Goal: Find specific page/section: Find specific page/section

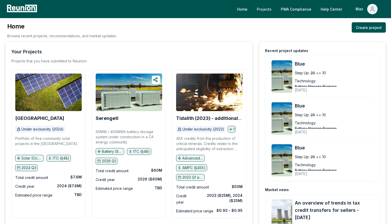
click at [265, 9] on link "Projects" at bounding box center [264, 9] width 23 height 10
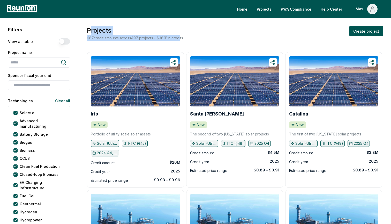
drag, startPoint x: 91, startPoint y: 29, endPoint x: 182, endPoint y: 37, distance: 91.9
click at [182, 37] on div "Projects 687 credit amounts across 497 projects - $ 36.1B in credits" at bounding box center [134, 33] width 97 height 15
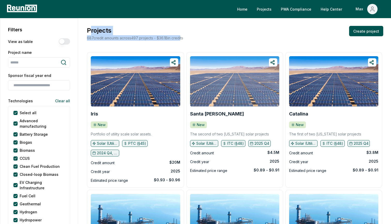
click at [222, 92] on img at bounding box center [234, 81] width 89 height 50
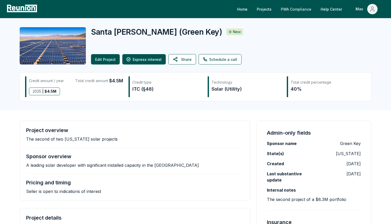
click at [291, 9] on link "PWA Compliance" at bounding box center [296, 9] width 39 height 10
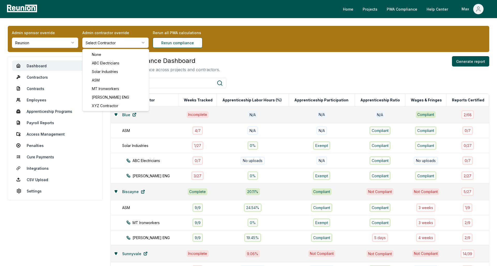
click at [132, 39] on html "Please visit us on your desktop We're working on making our marketplace mobile-…" at bounding box center [248, 185] width 497 height 371
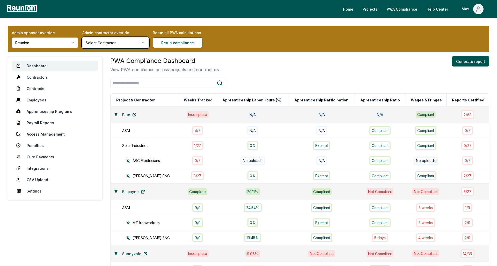
click at [132, 40] on html "Please visit us on your desktop We're working on making our marketplace mobile-…" at bounding box center [248, 185] width 497 height 371
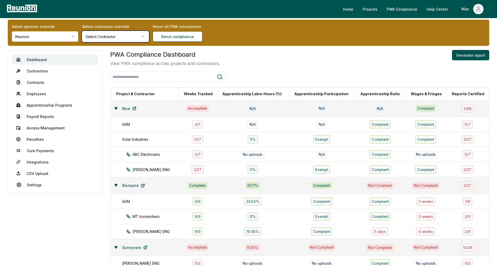
scroll to position [5, 0]
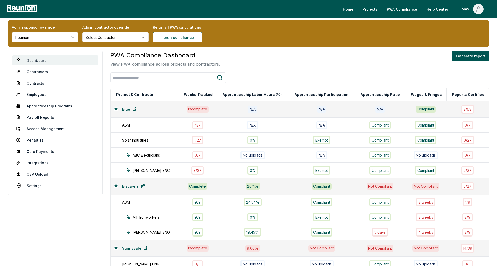
click at [115, 34] on html "Please visit us on your desktop We're working on making our marketplace mobile-…" at bounding box center [248, 180] width 497 height 371
click at [139, 26] on html "Please visit us on your desktop We're working on making our marketplace mobile-…" at bounding box center [248, 180] width 497 height 371
click at [47, 35] on html "Please visit us on your desktop We're working on making our marketplace mobile-…" at bounding box center [248, 180] width 497 height 371
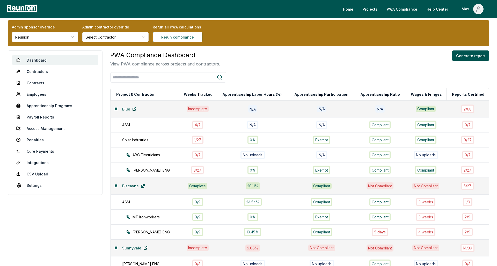
click at [16, 5] on icon at bounding box center [22, 8] width 34 height 9
